Goal: Task Accomplishment & Management: Use online tool/utility

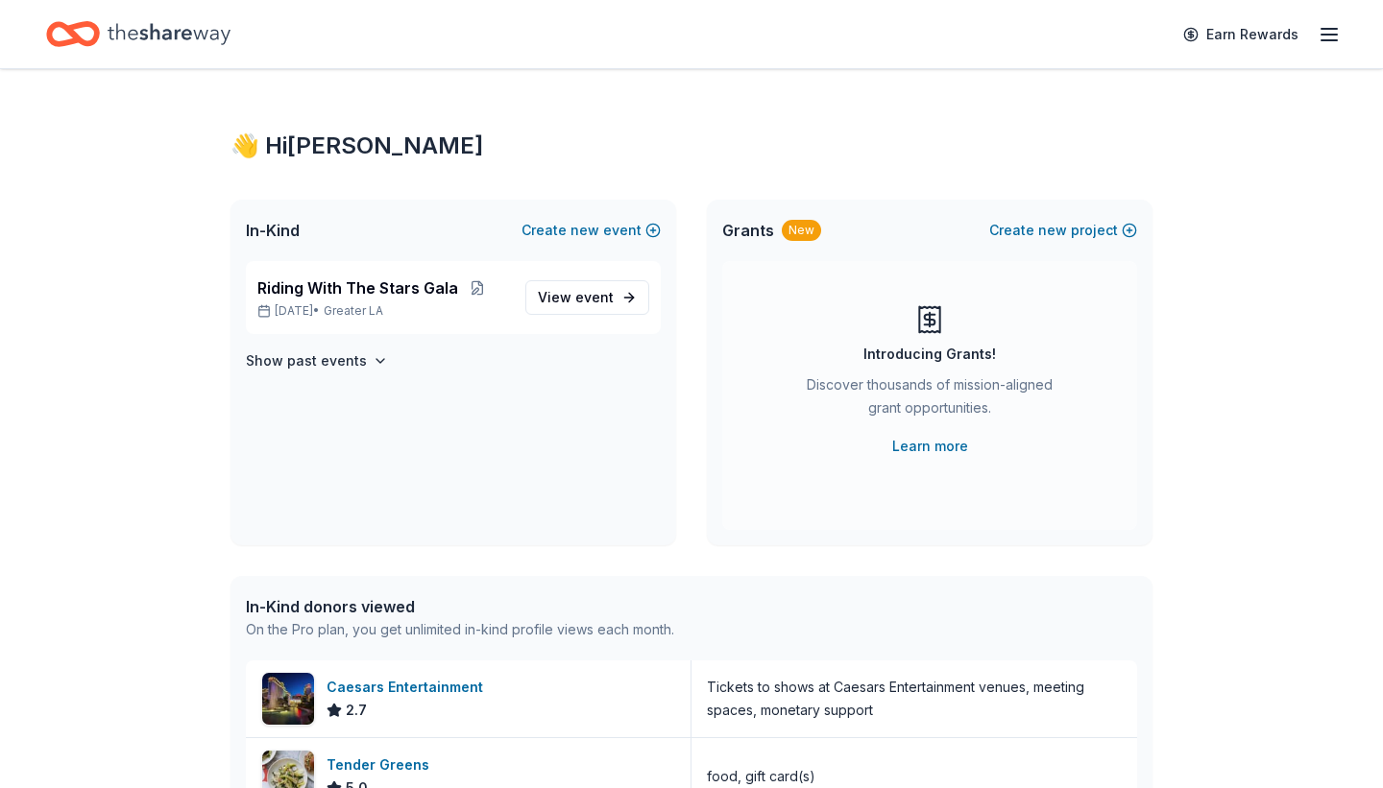
click at [1203, 12] on div "Earn Rewards" at bounding box center [1255, 34] width 169 height 45
click at [319, 285] on span "Riding With The Stars Gala" at bounding box center [357, 288] width 201 height 23
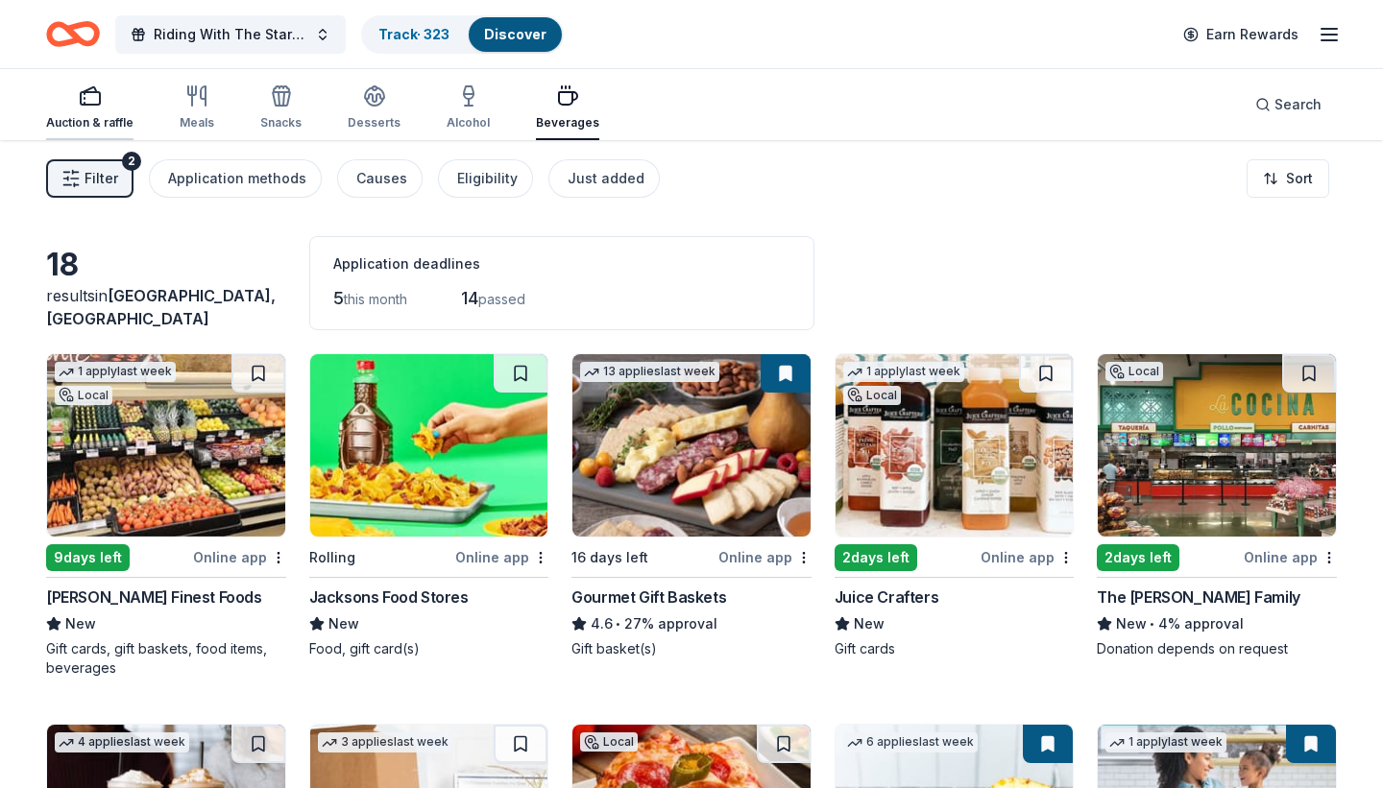
click at [85, 99] on icon "button" at bounding box center [90, 95] width 23 height 23
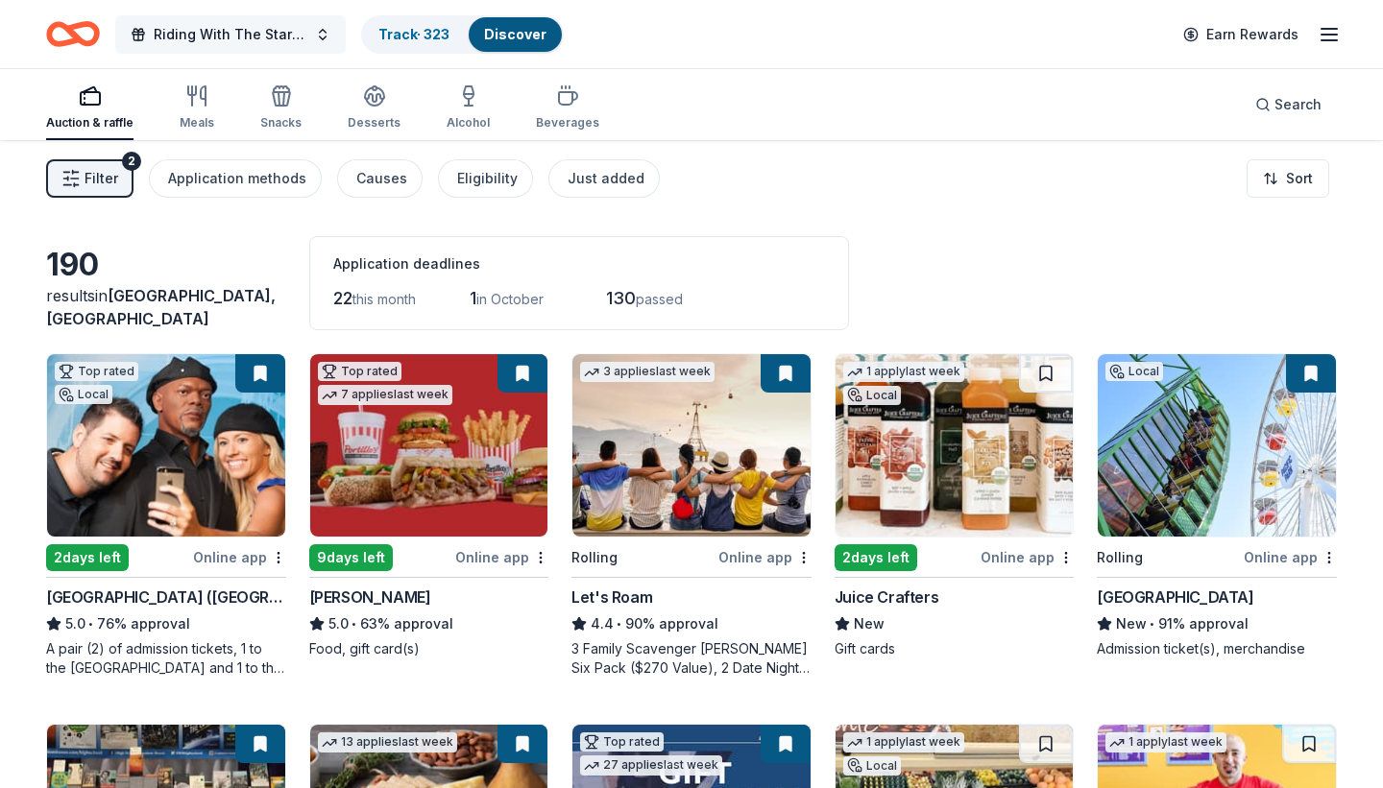
click at [256, 27] on span "Riding With The Stars Gala" at bounding box center [231, 34] width 154 height 23
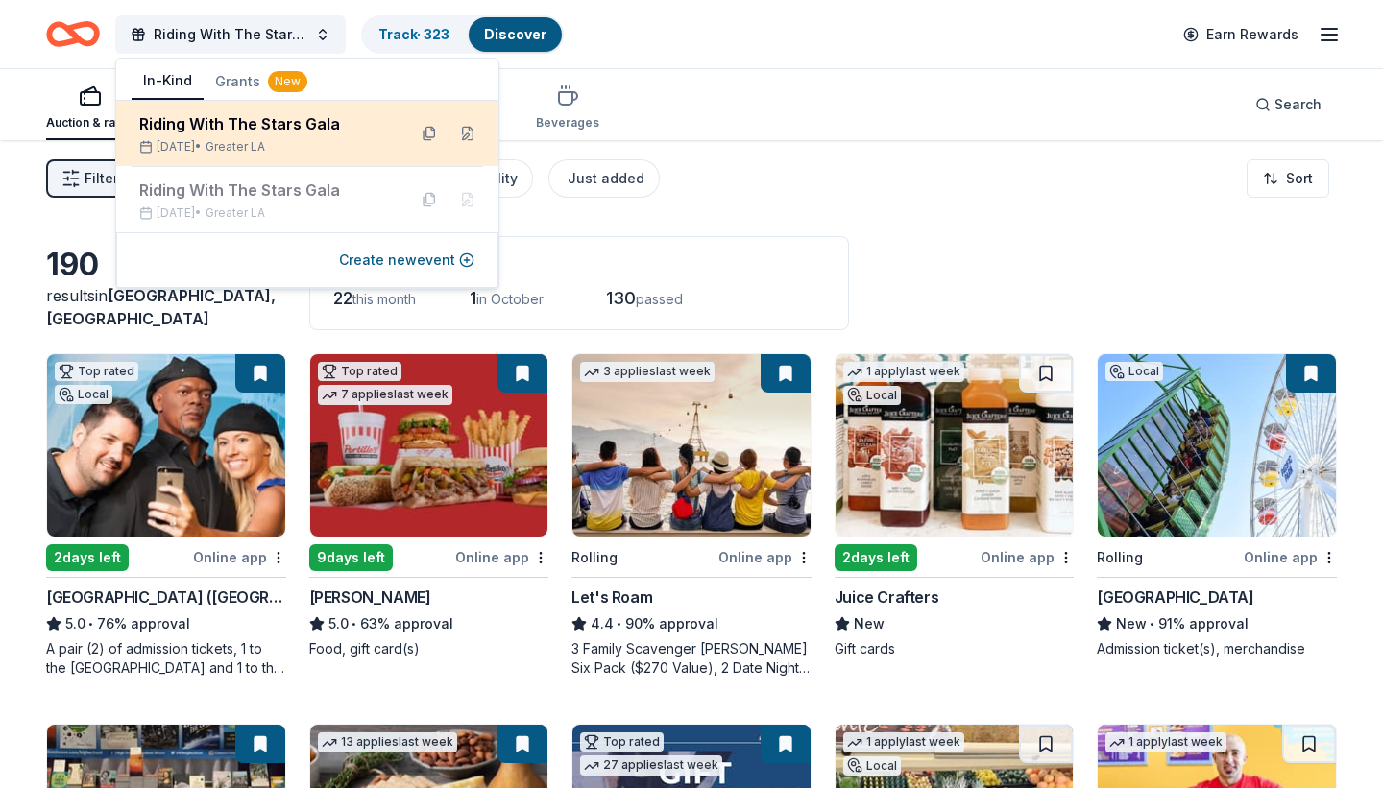
click at [230, 125] on div "Riding With The Stars Gala" at bounding box center [265, 123] width 252 height 23
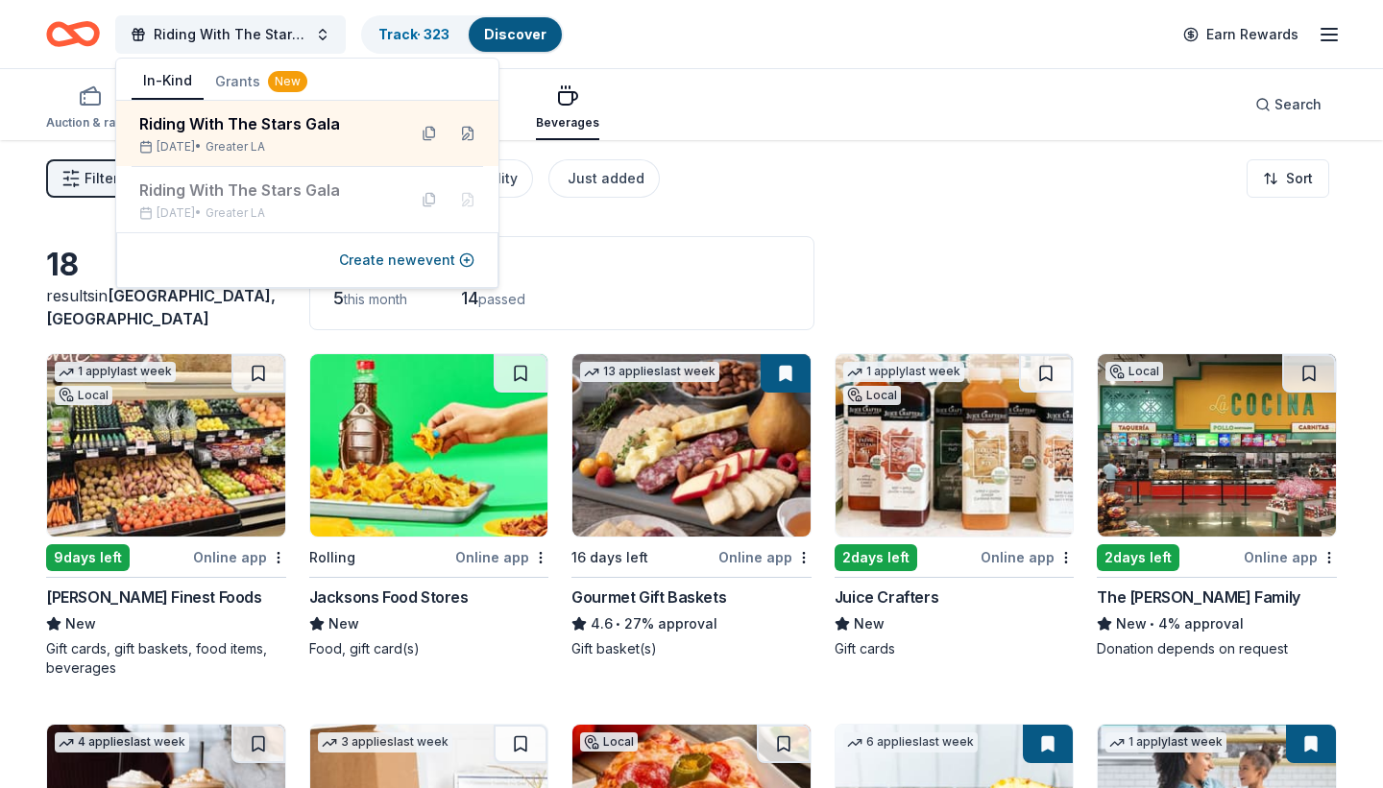
click at [752, 64] on div "Riding With The Stars Gala Track · 323 Discover Earn Rewards" at bounding box center [691, 34] width 1383 height 68
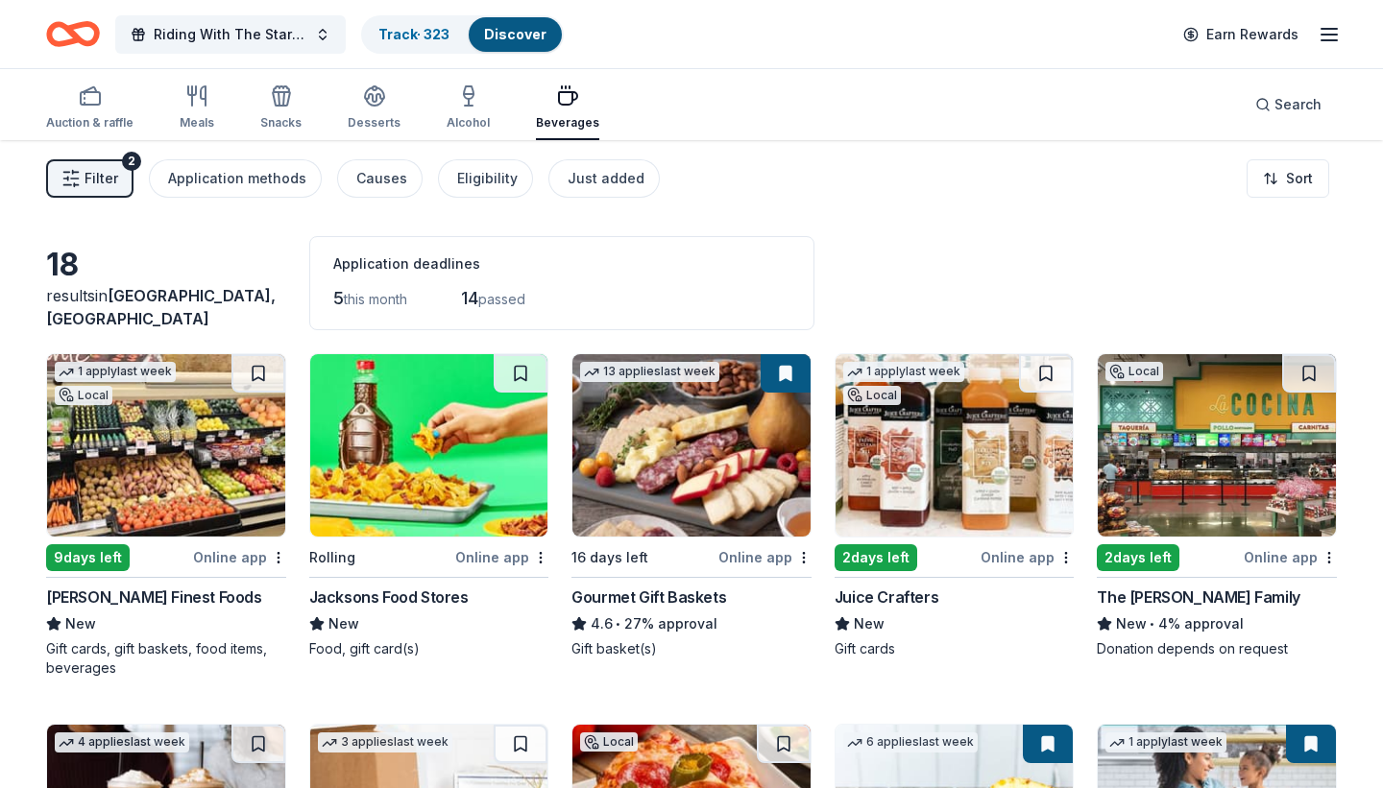
click at [1331, 35] on line "button" at bounding box center [1328, 35] width 15 height 0
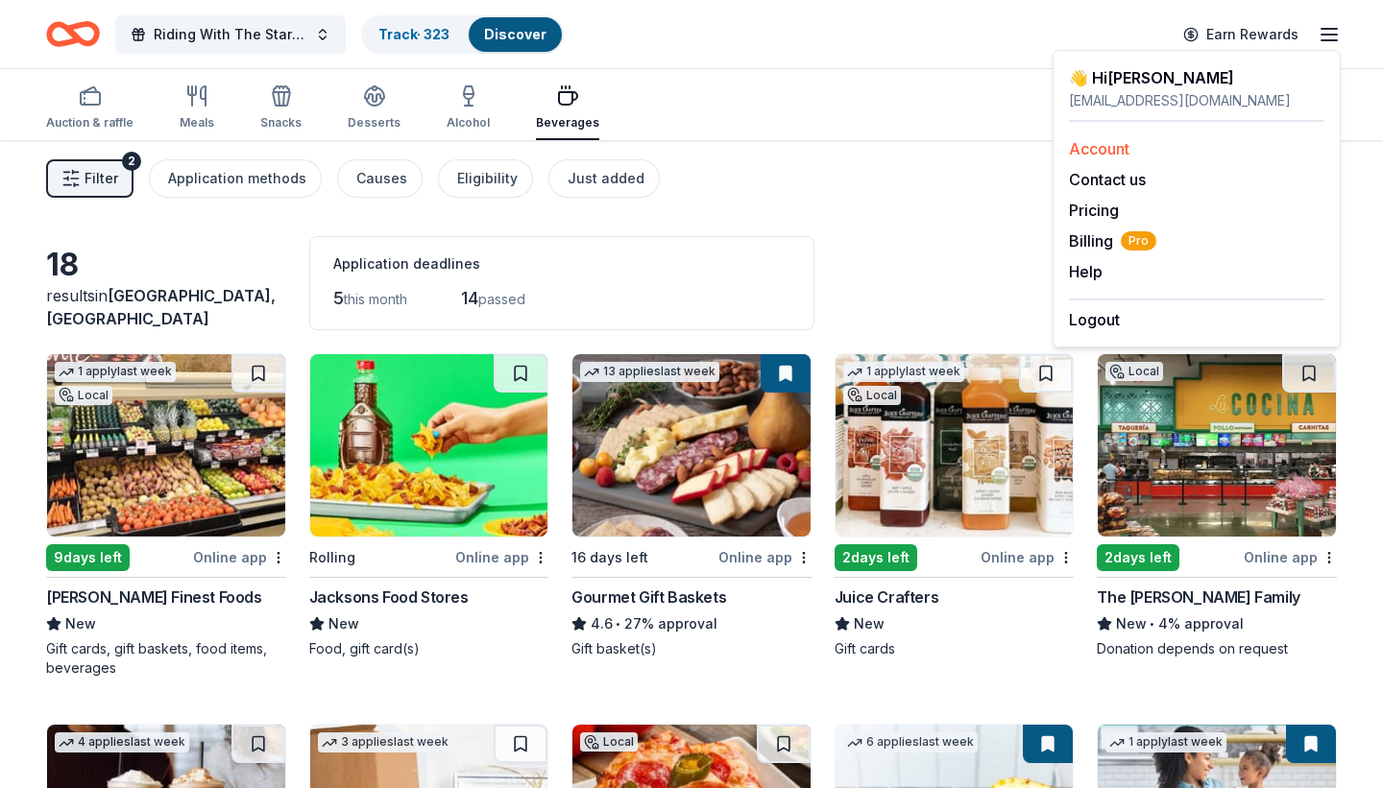
click at [1100, 153] on link "Account" at bounding box center [1099, 148] width 60 height 19
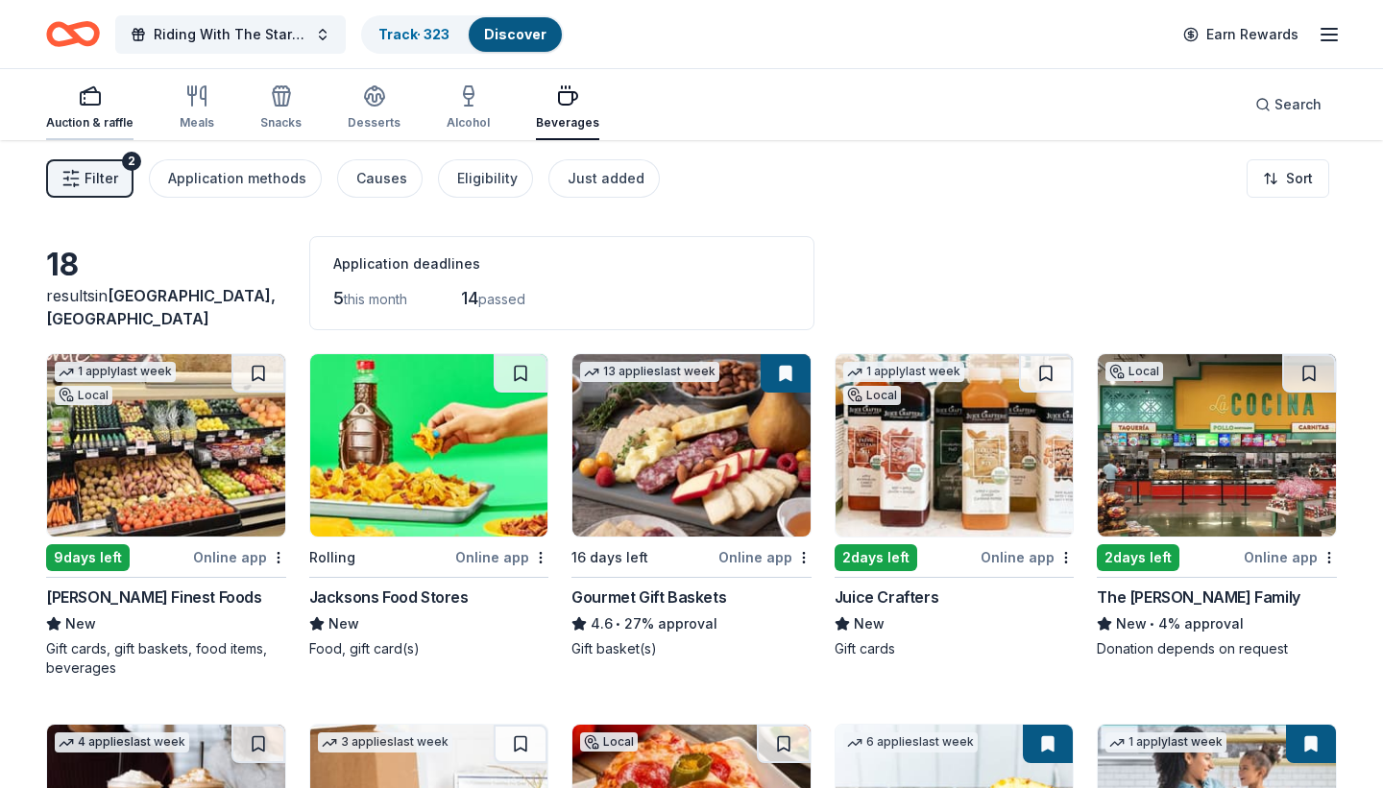
click at [91, 119] on div "Auction & raffle" at bounding box center [89, 122] width 87 height 15
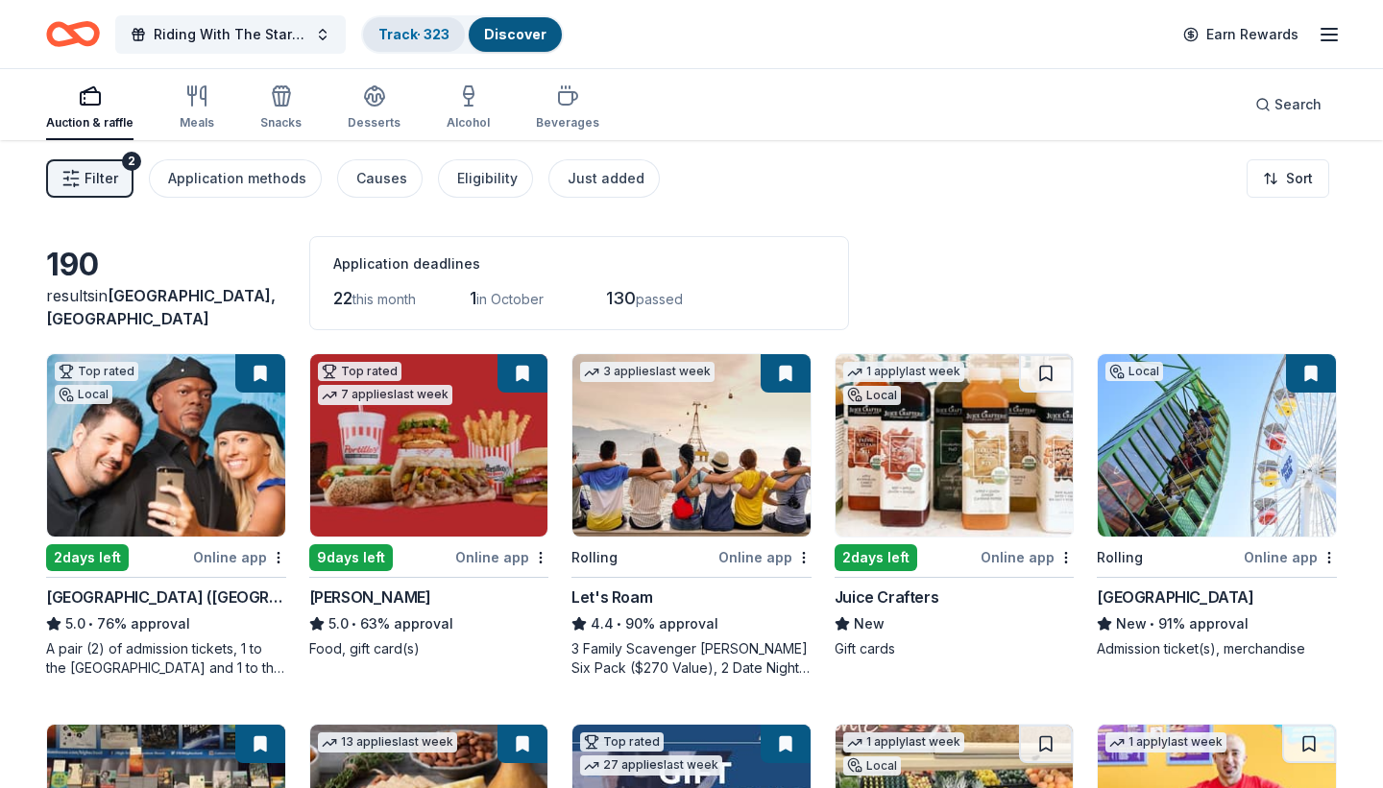
click at [399, 31] on link "Track · 323" at bounding box center [413, 34] width 71 height 16
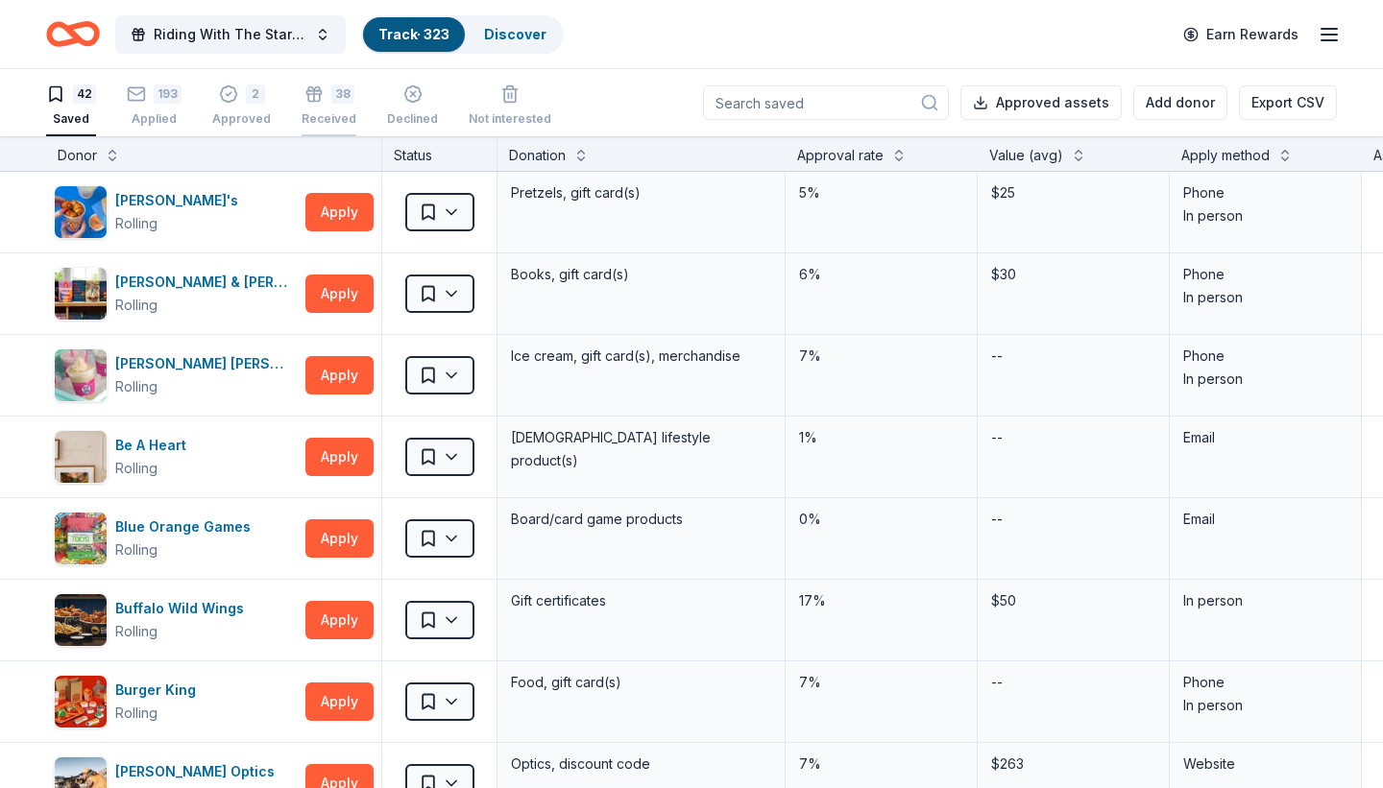
click at [308, 102] on icon "button" at bounding box center [313, 93] width 19 height 19
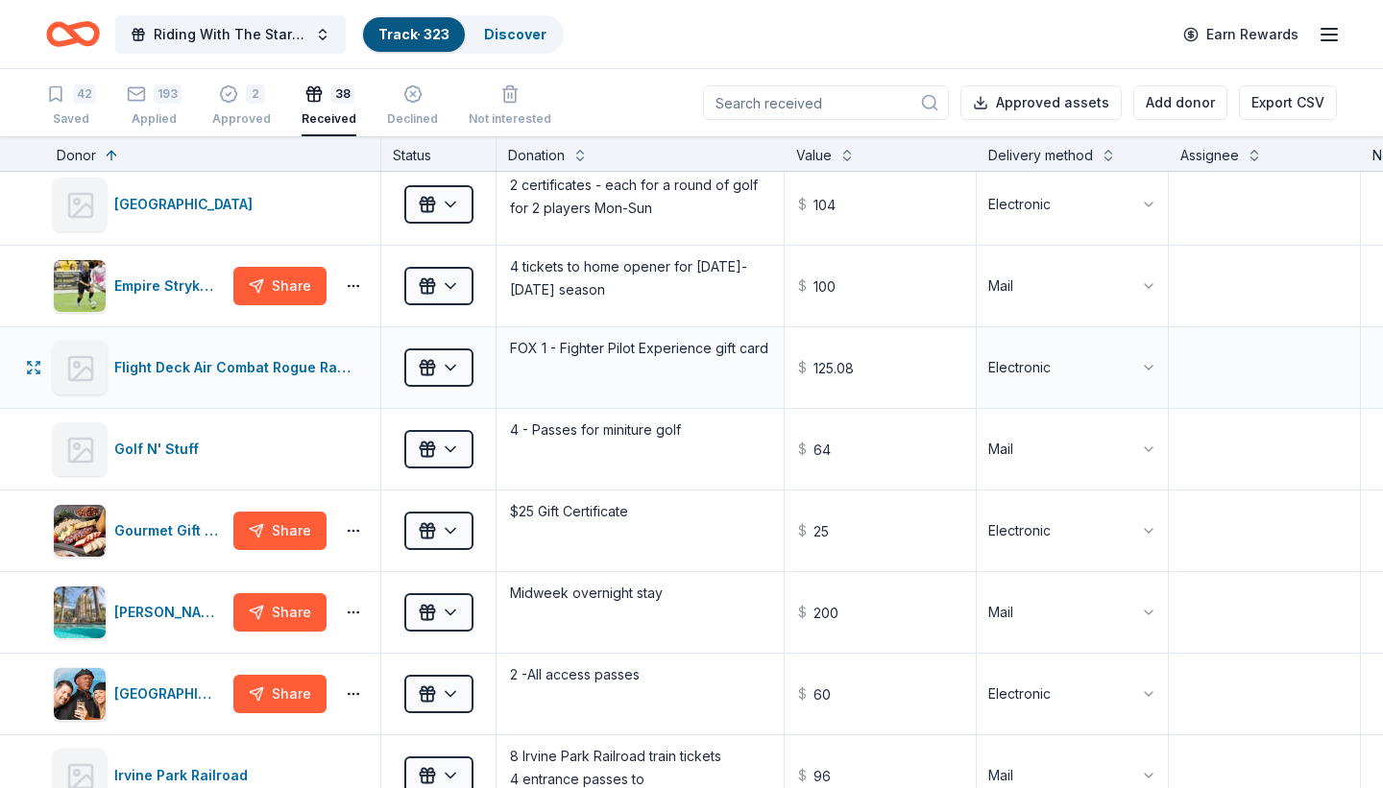
scroll to position [0, 1]
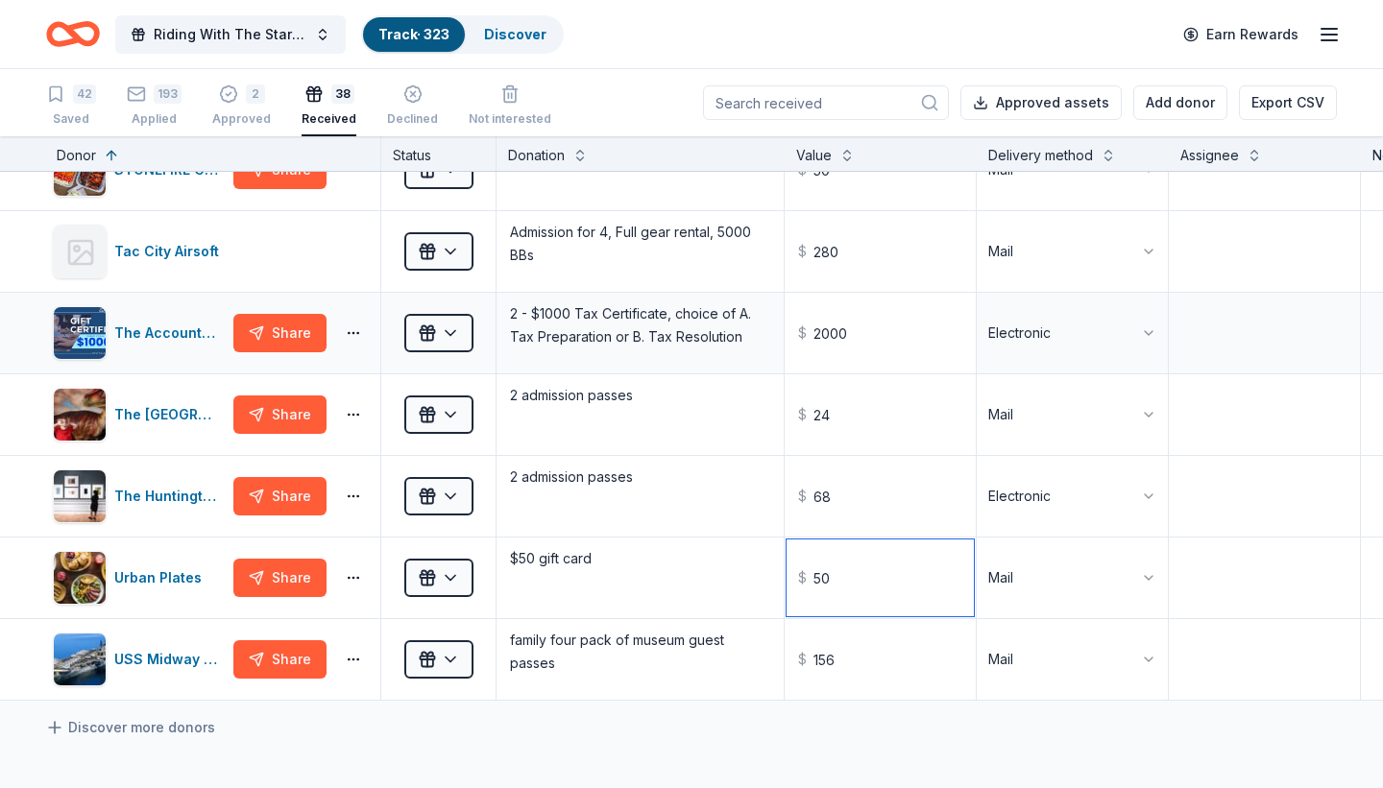
drag, startPoint x: 851, startPoint y: 592, endPoint x: 886, endPoint y: 301, distance: 294.0
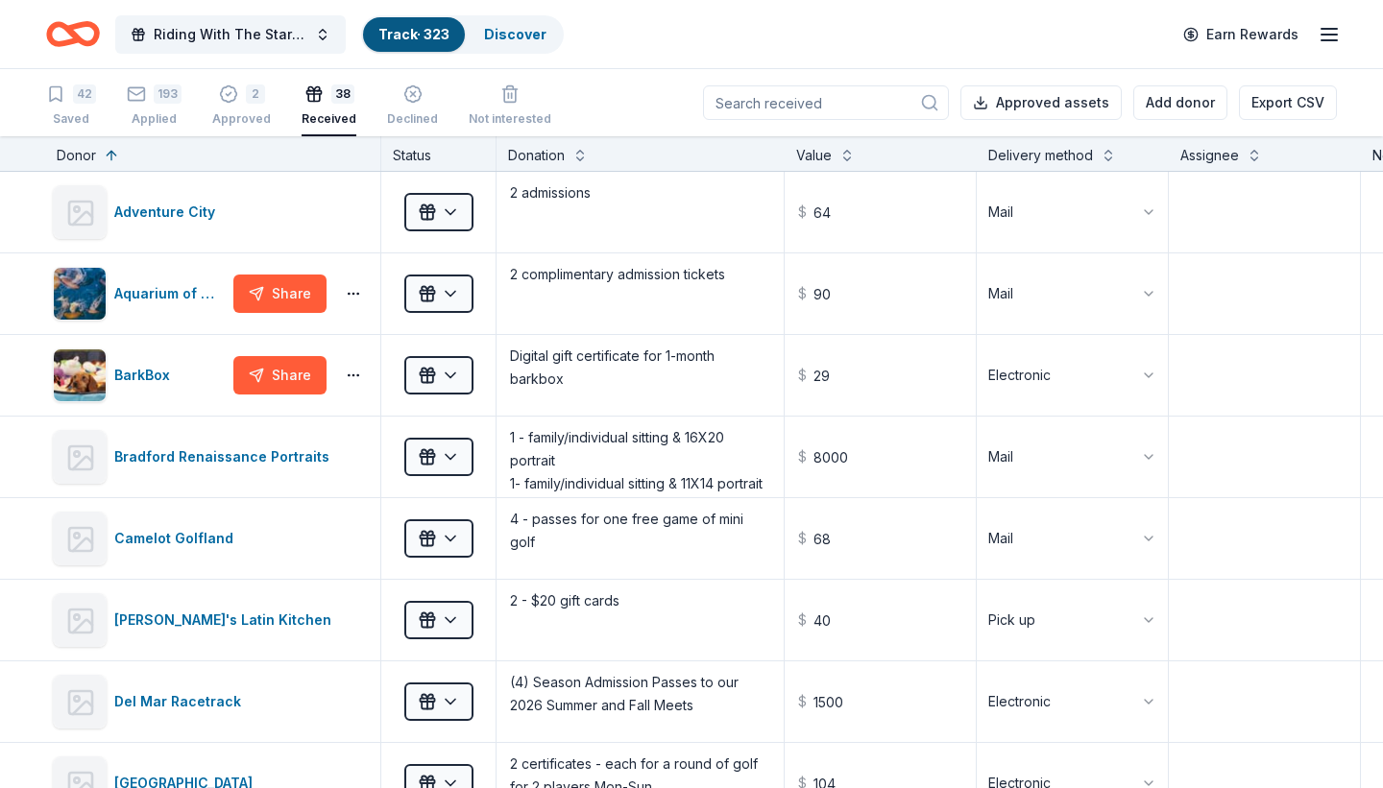
type input "50.00"
